Goal: Task Accomplishment & Management: Manage account settings

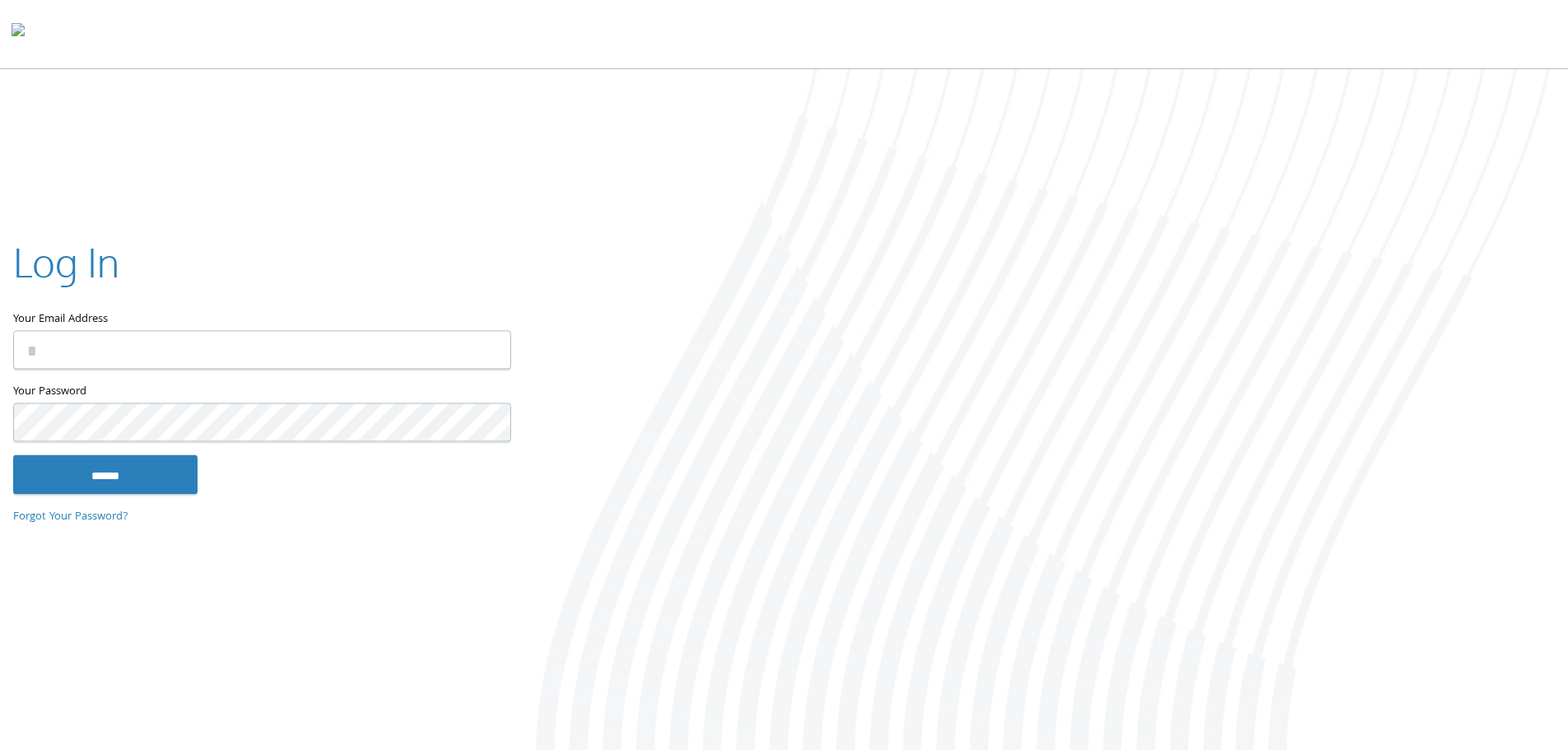
type input "**********"
drag, startPoint x: 536, startPoint y: 526, endPoint x: 321, endPoint y: 505, distance: 216.0
click at [534, 526] on div at bounding box center [1045, 412] width 1045 height 684
click at [116, 469] on input "******" at bounding box center [105, 474] width 184 height 39
